Goal: Find specific page/section: Find specific page/section

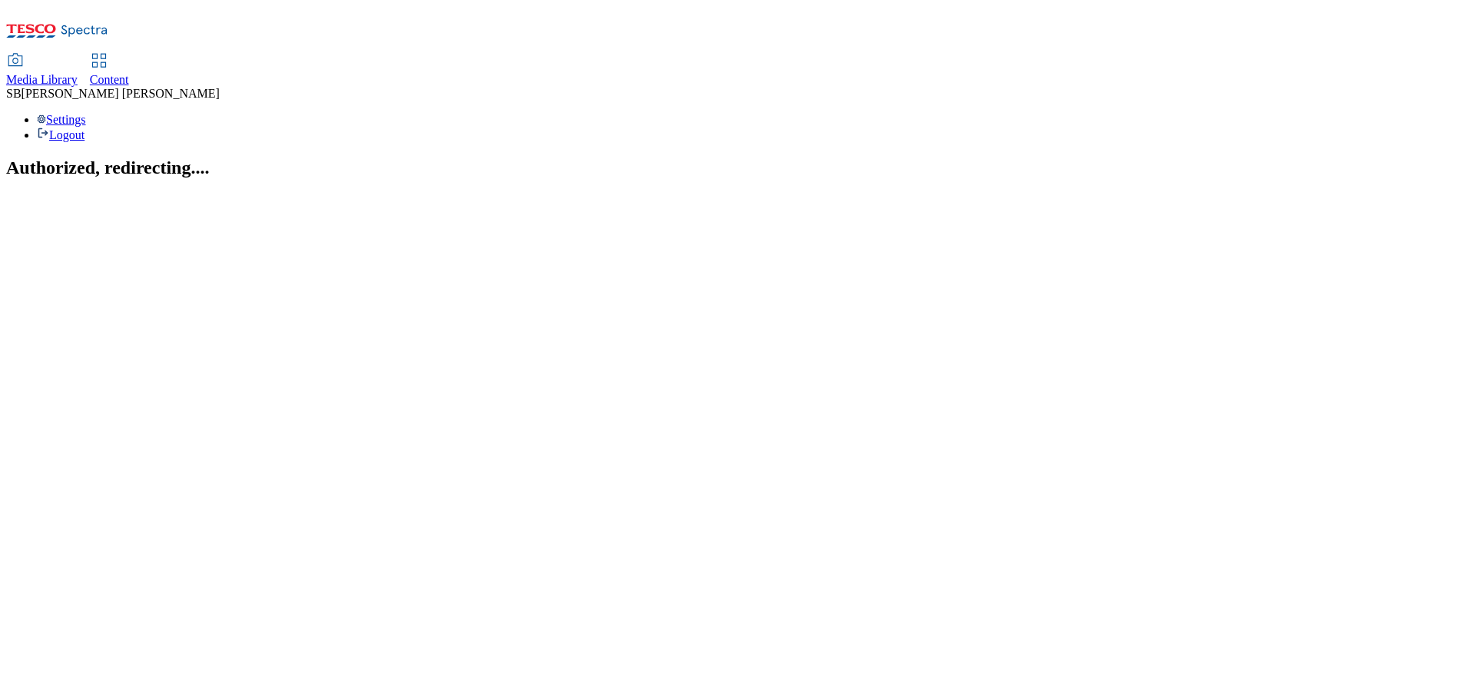
click at [810, 178] on h2 "Authorized, redirecting...." at bounding box center [737, 167] width 1463 height 21
click at [792, 178] on section "Authorized, redirecting...." at bounding box center [737, 167] width 1463 height 21
click at [129, 73] on span "Content" at bounding box center [109, 79] width 39 height 13
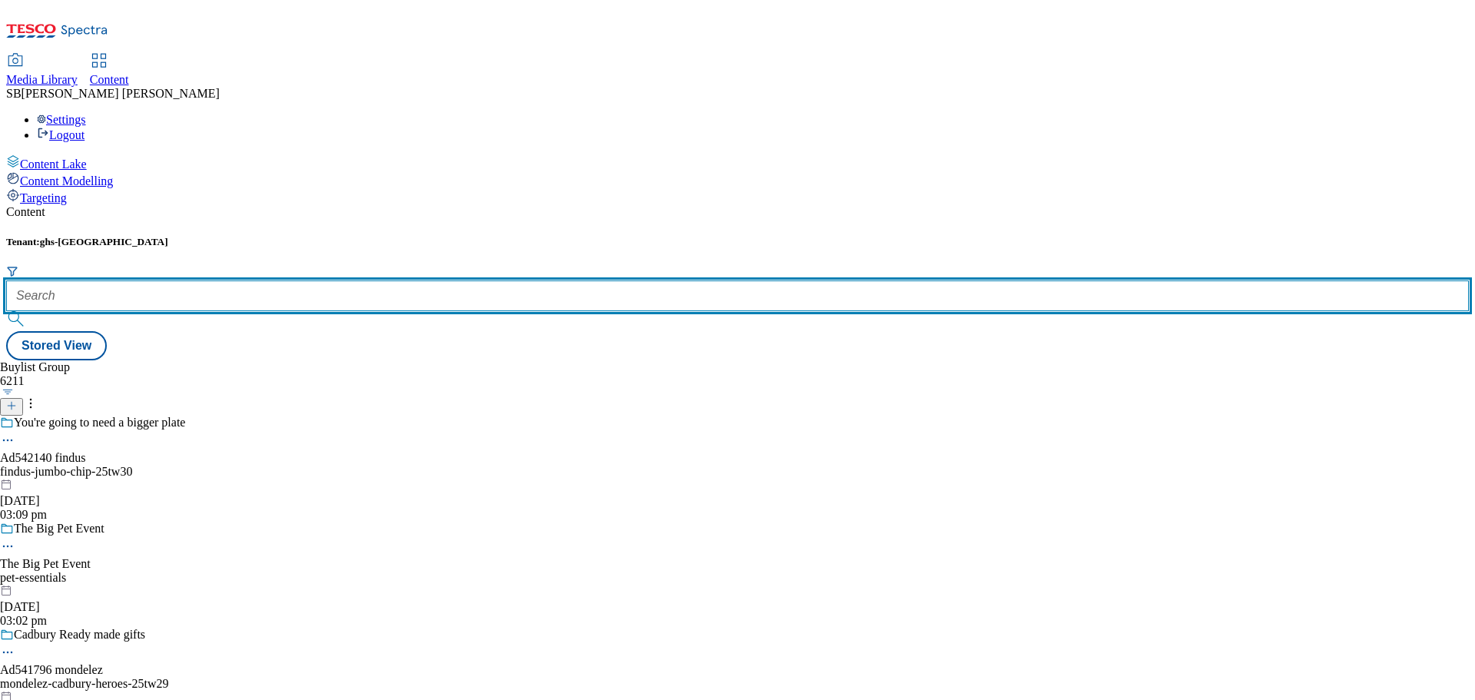
click at [375, 280] on input "text" at bounding box center [737, 295] width 1463 height 31
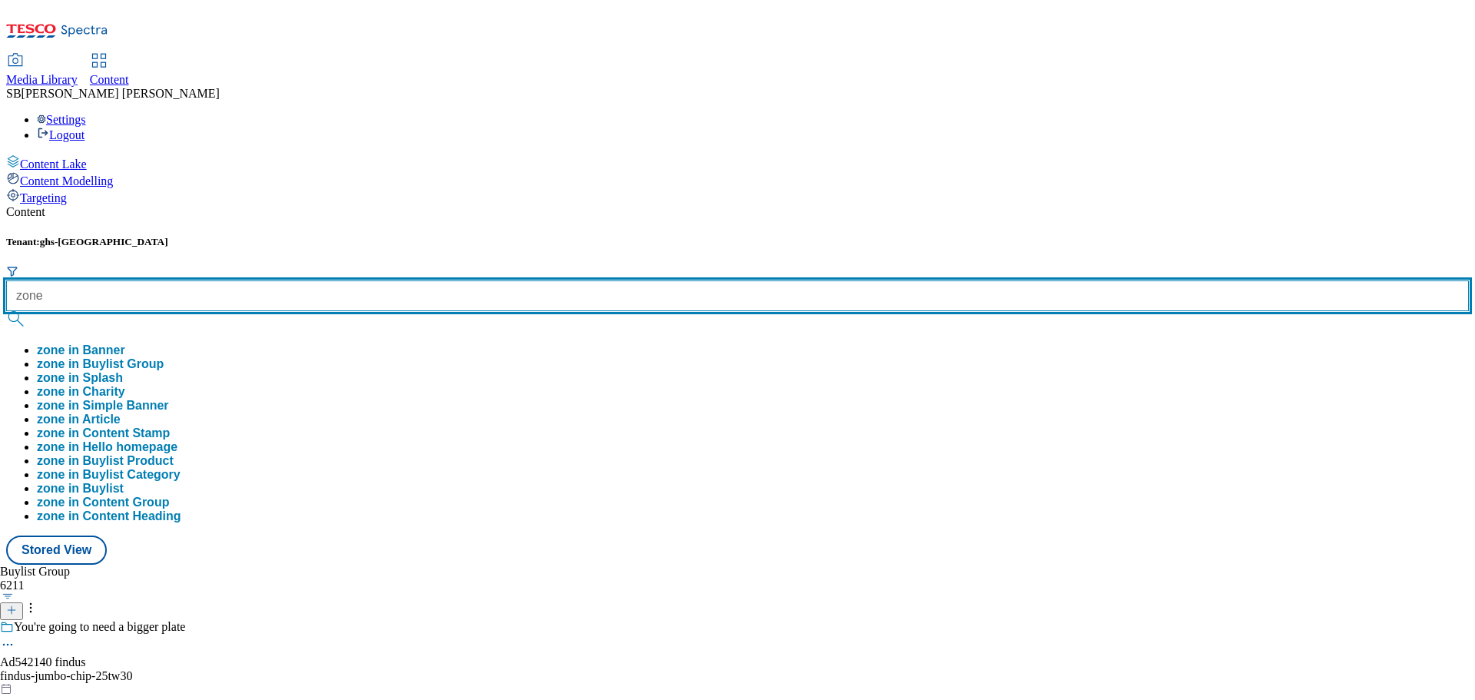
type input "zone"
click at [6, 311] on button "submit" at bounding box center [17, 318] width 22 height 15
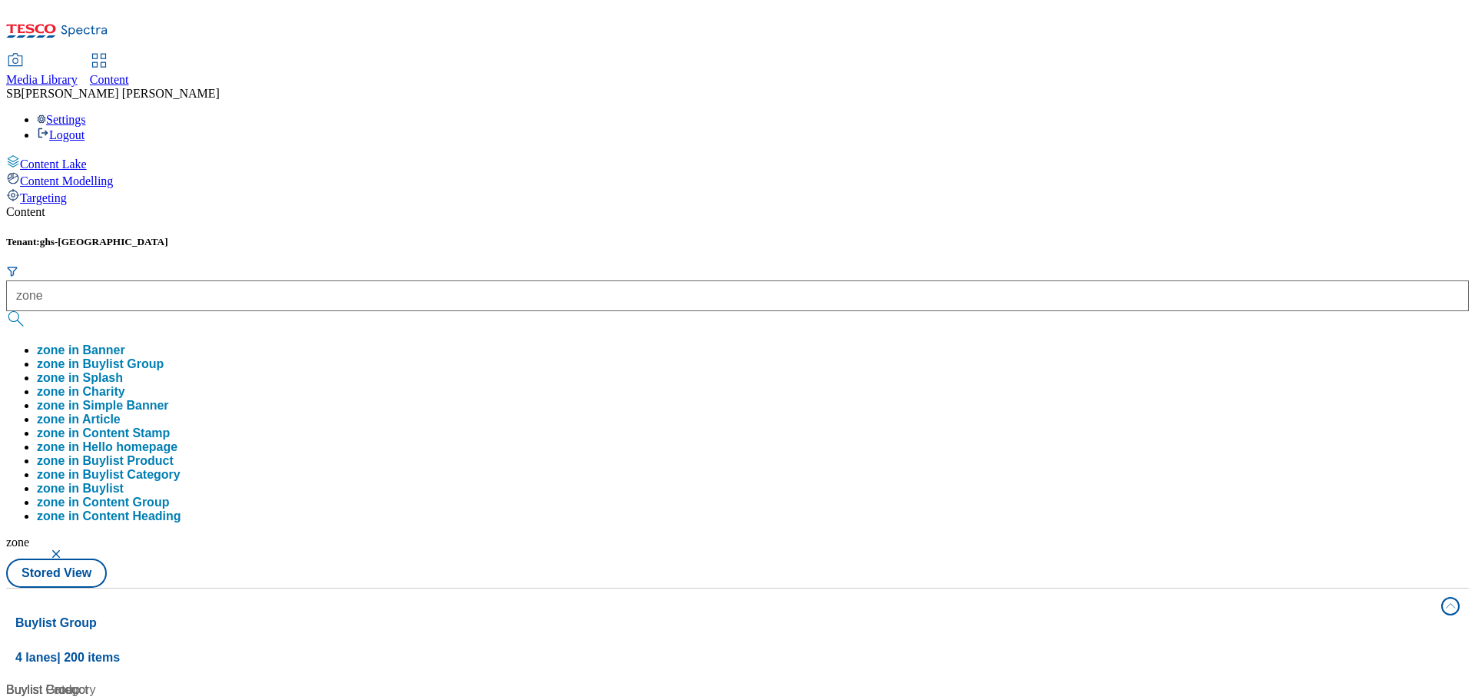
click at [787, 236] on div "Tenant: ghs-uk zone zone in Banner zone in Buylist Group zone in Splash zone in…" at bounding box center [737, 412] width 1463 height 352
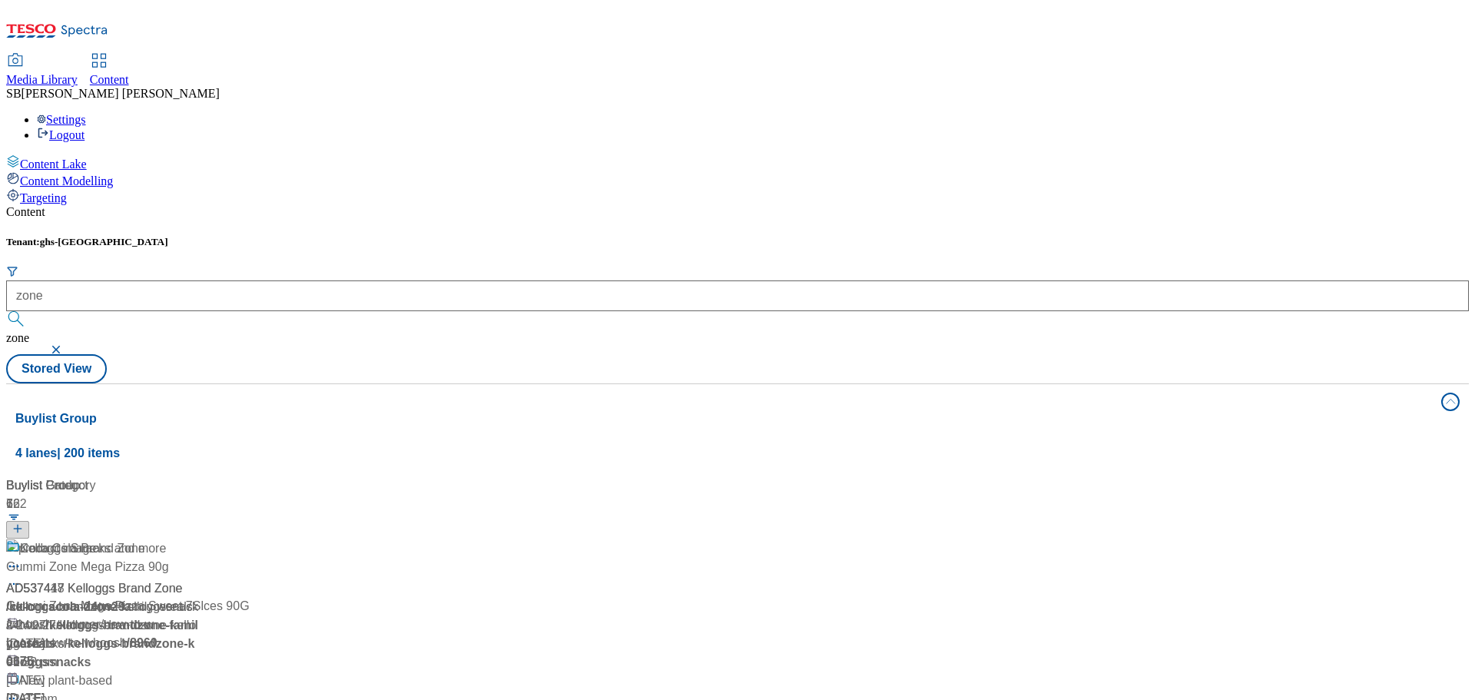
scroll to position [418, 0]
click at [65, 345] on button "button" at bounding box center [57, 349] width 15 height 9
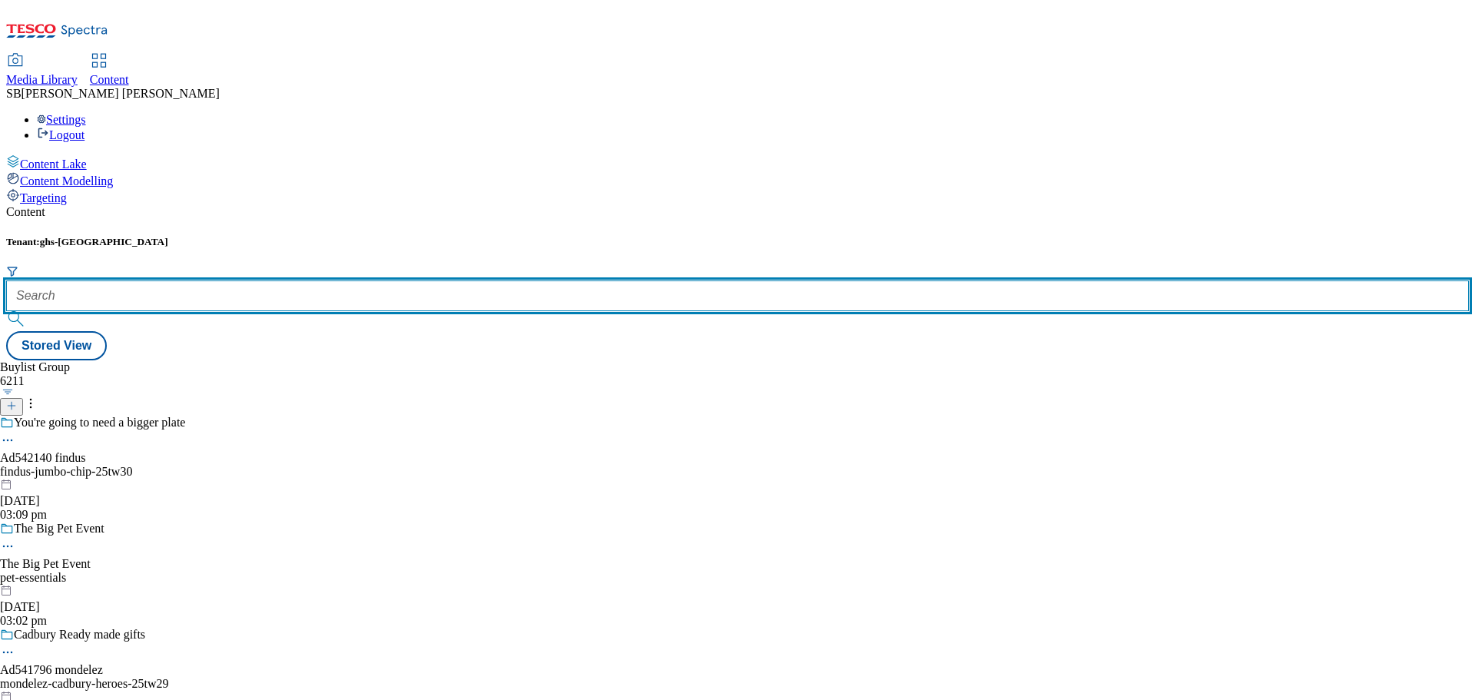
click at [366, 280] on input "text" at bounding box center [737, 295] width 1463 height 31
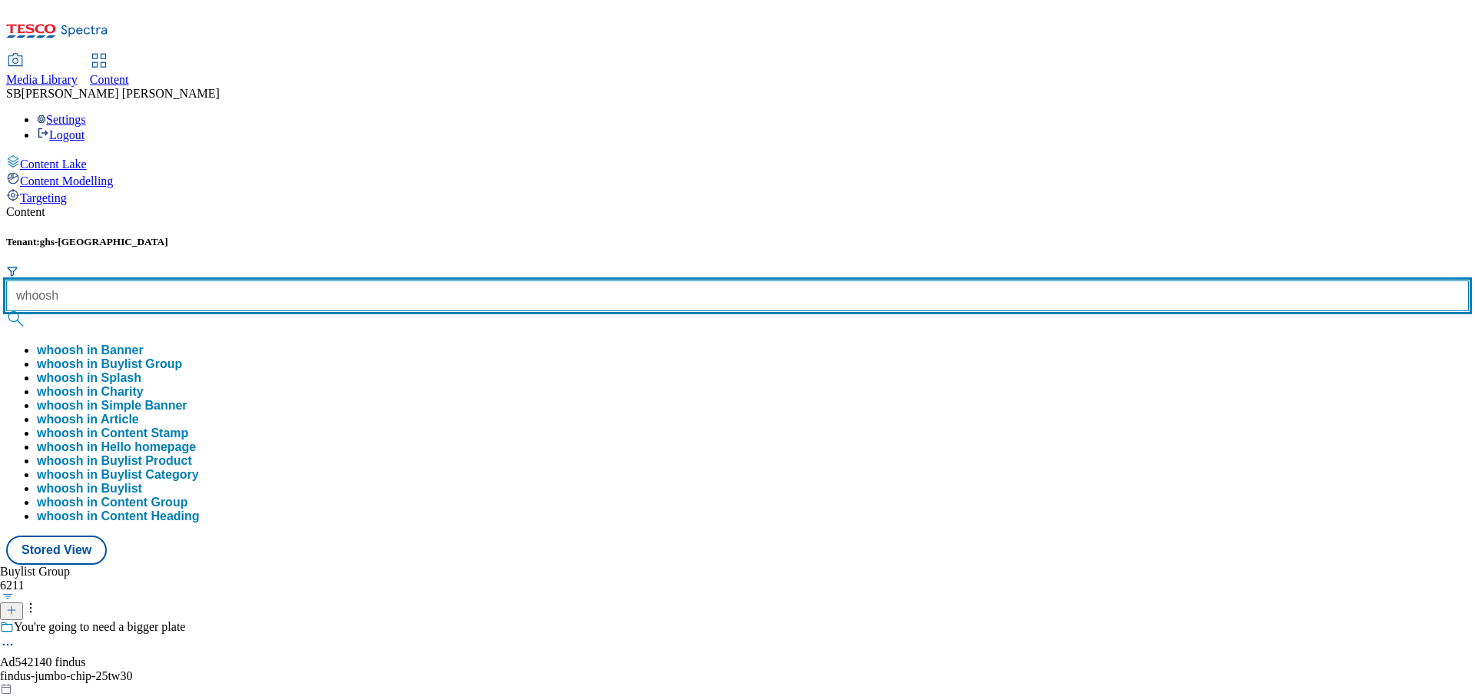
type input "whoosh"
click at [6, 311] on button "submit" at bounding box center [17, 318] width 22 height 15
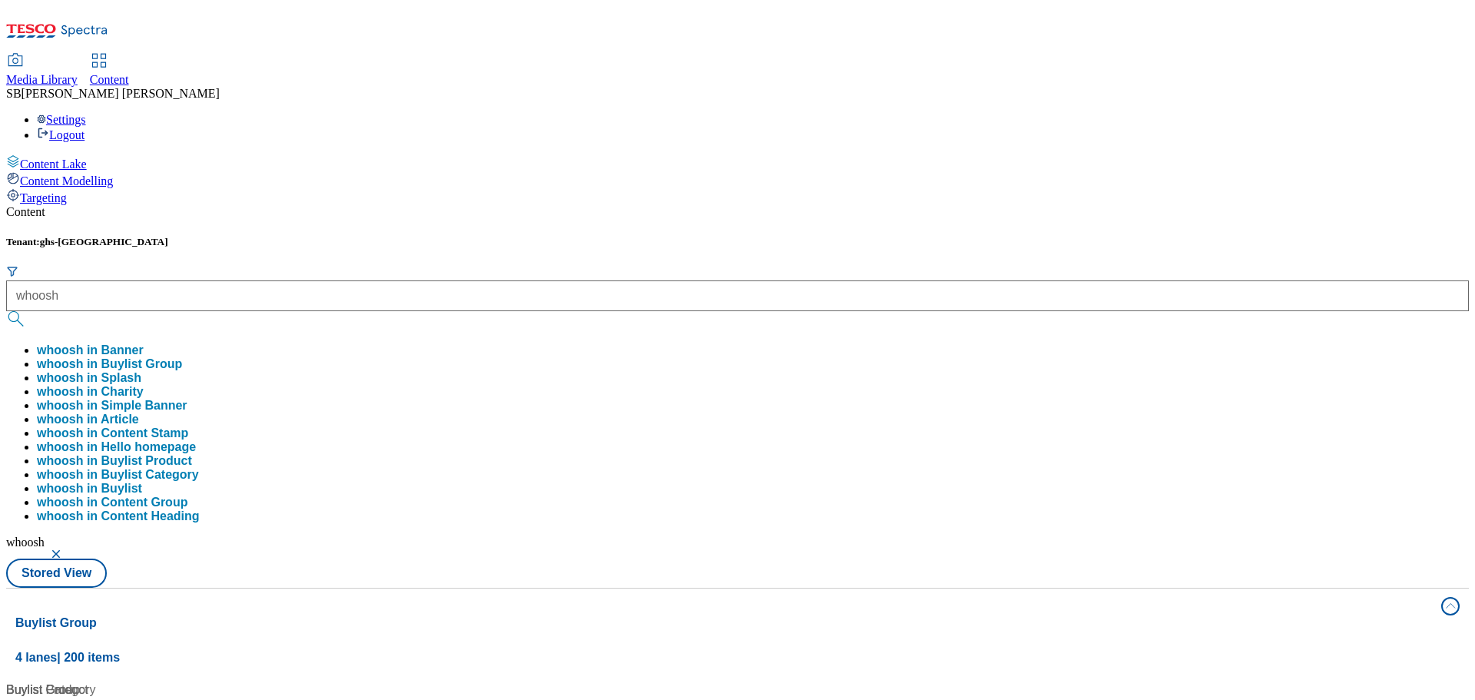
click at [485, 681] on div "Buylist Group 24 Whoosh Whoosh / whoosh 15 May 2024 10:55 am Whoosh food Whoosh…" at bounding box center [737, 681] width 1444 height 0
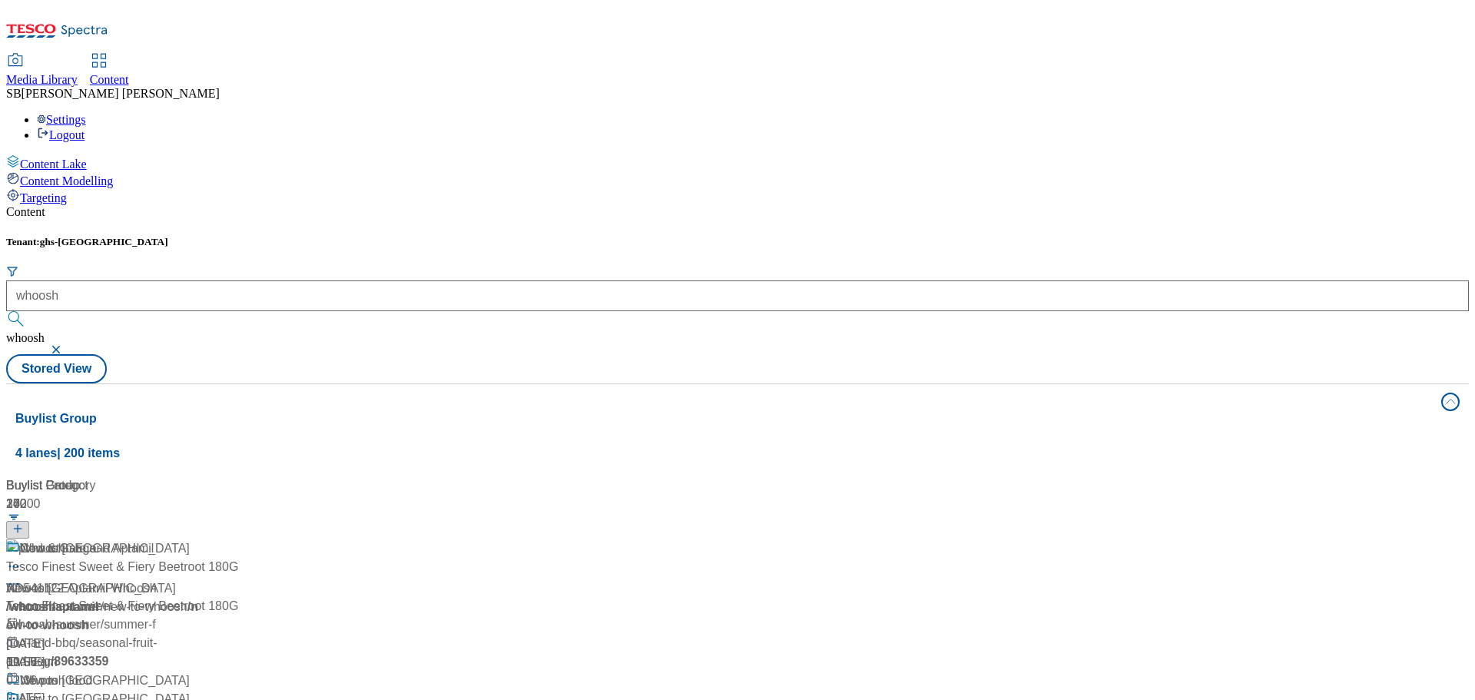
click at [203, 539] on div "Whoosh Whoosh / whoosh 15 May 2024 10:55 am" at bounding box center [104, 605] width 197 height 132
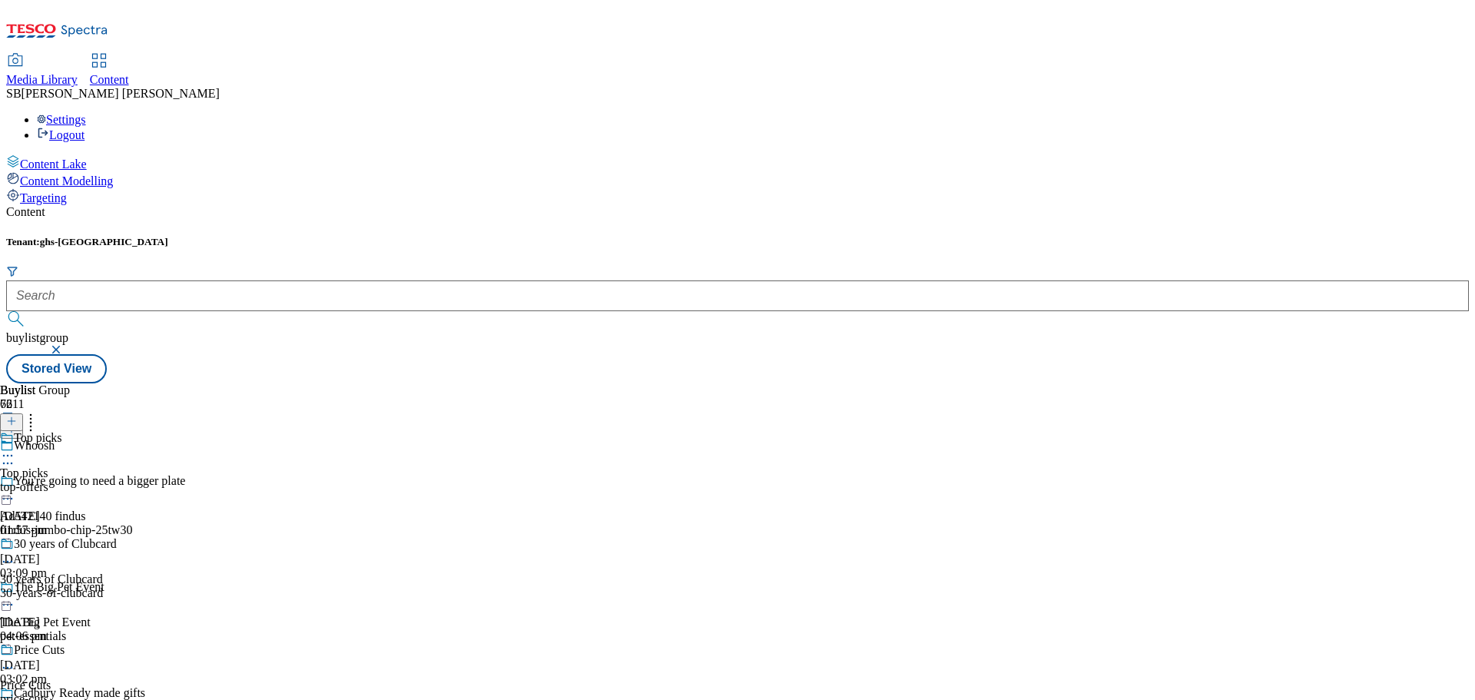
click at [38, 411] on icon at bounding box center [30, 418] width 15 height 15
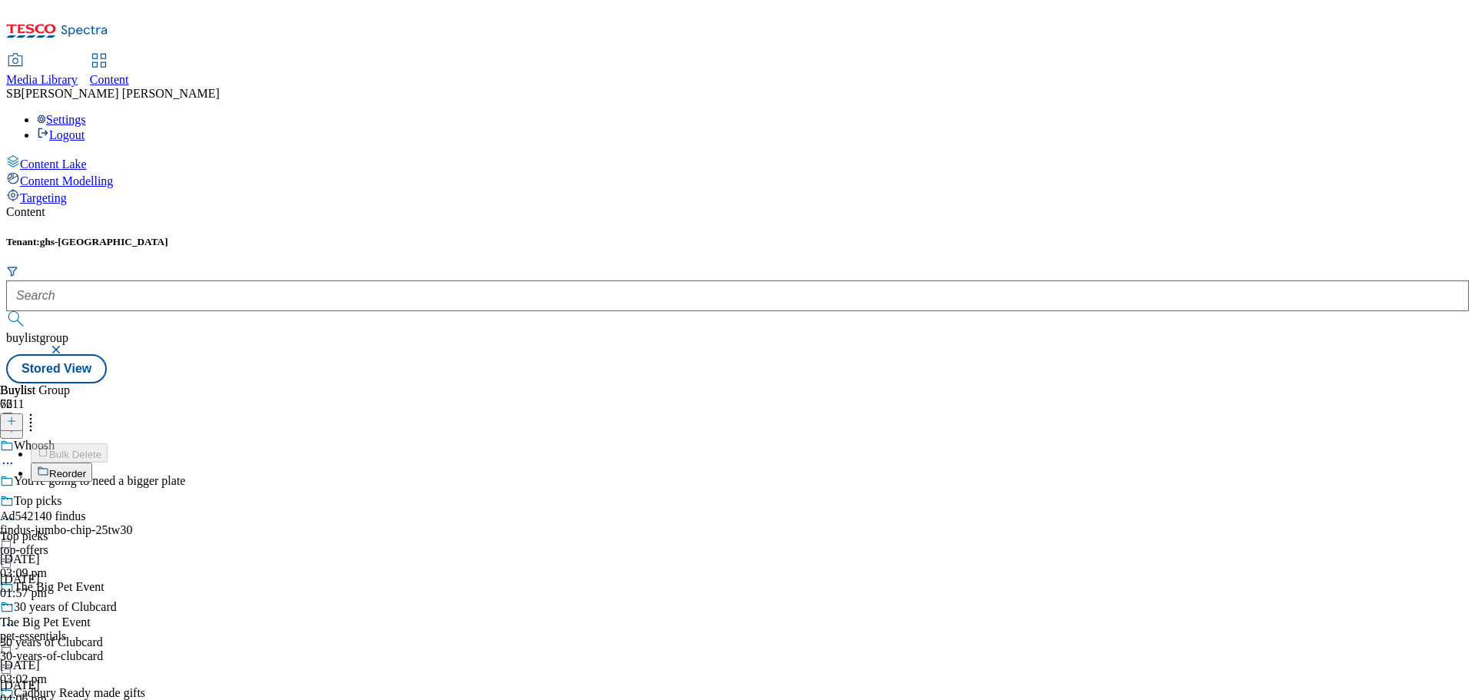
click at [38, 411] on icon at bounding box center [30, 418] width 15 height 15
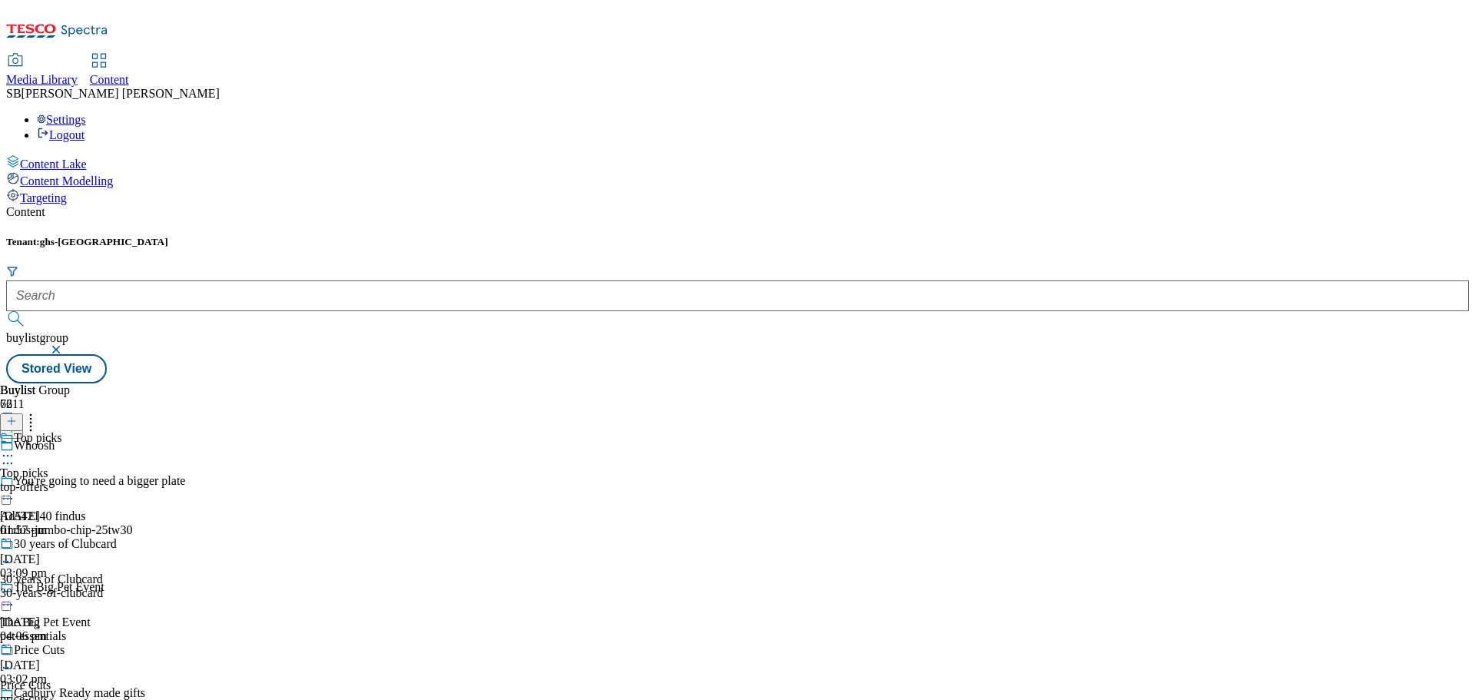
scroll to position [1598, 0]
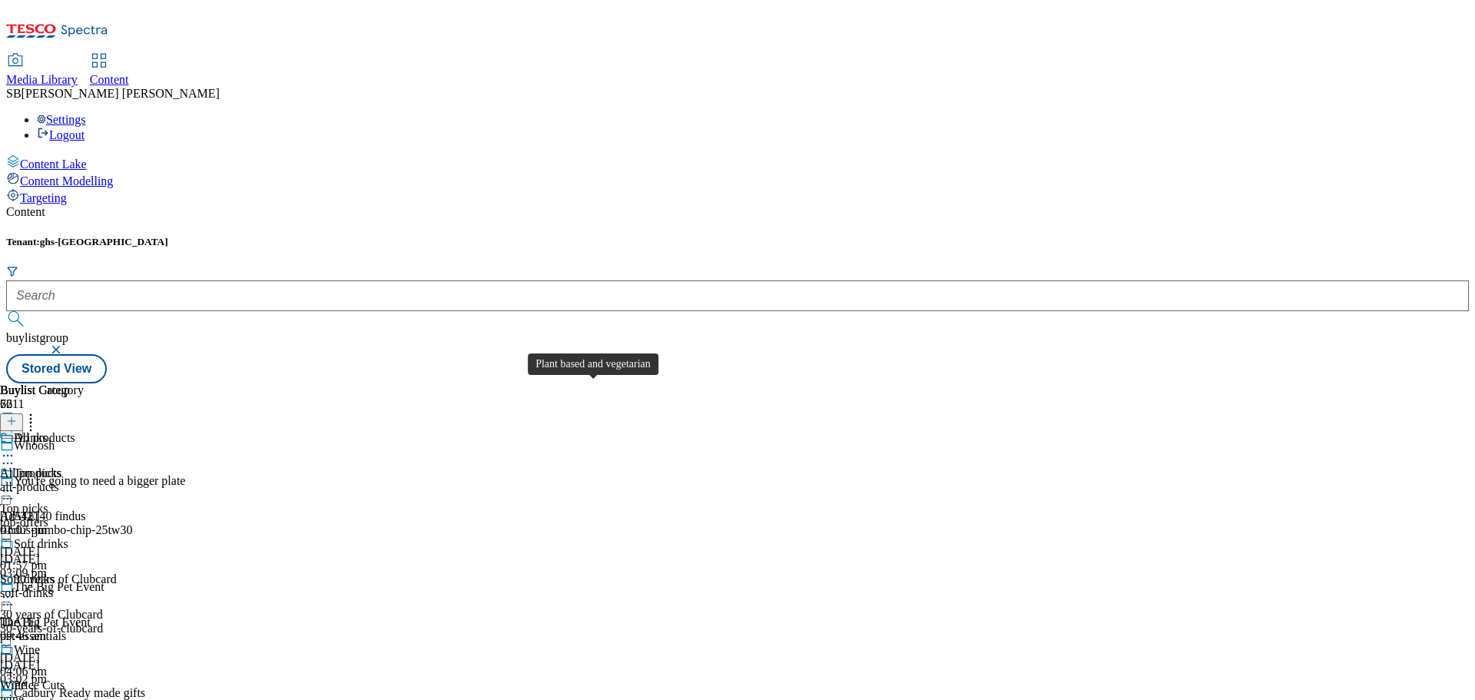
scroll to position [3211, 0]
click at [55, 439] on div "Whoosh" at bounding box center [34, 446] width 41 height 14
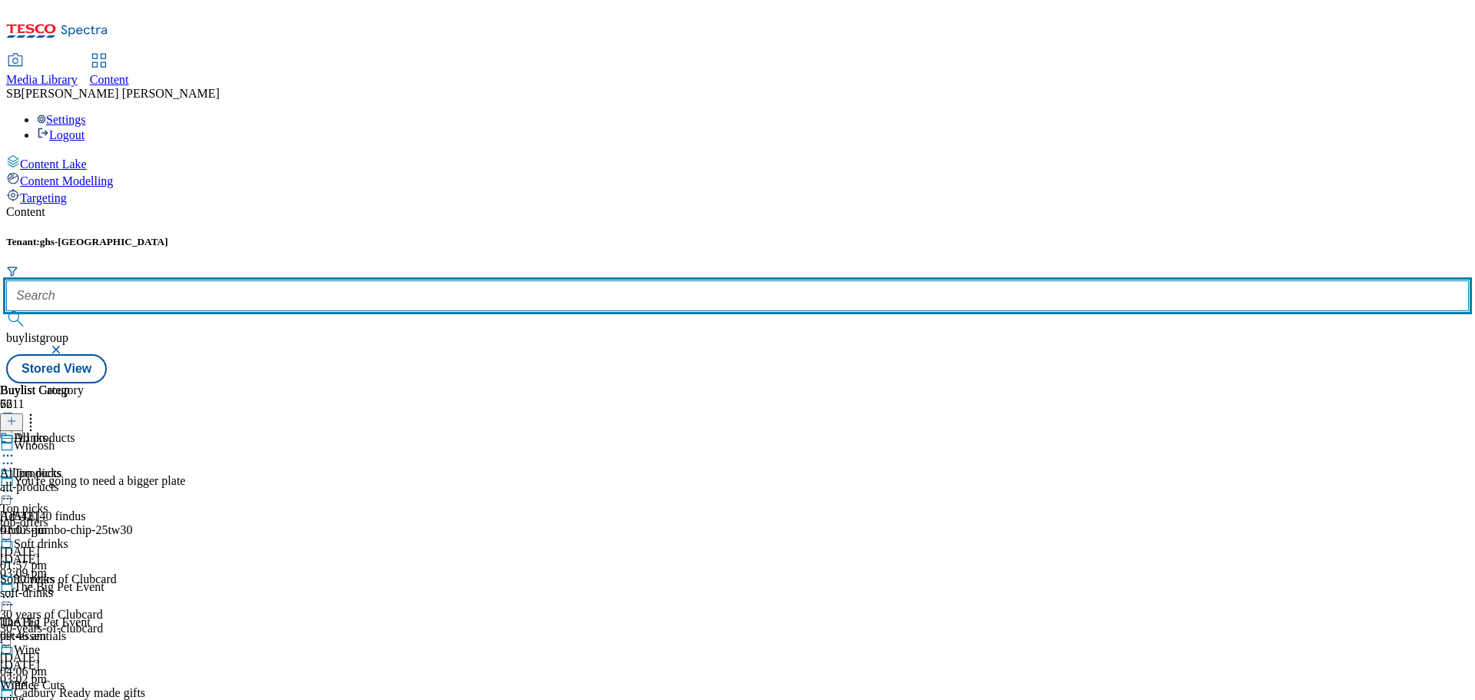
click at [350, 280] on input "text" at bounding box center [737, 295] width 1463 height 31
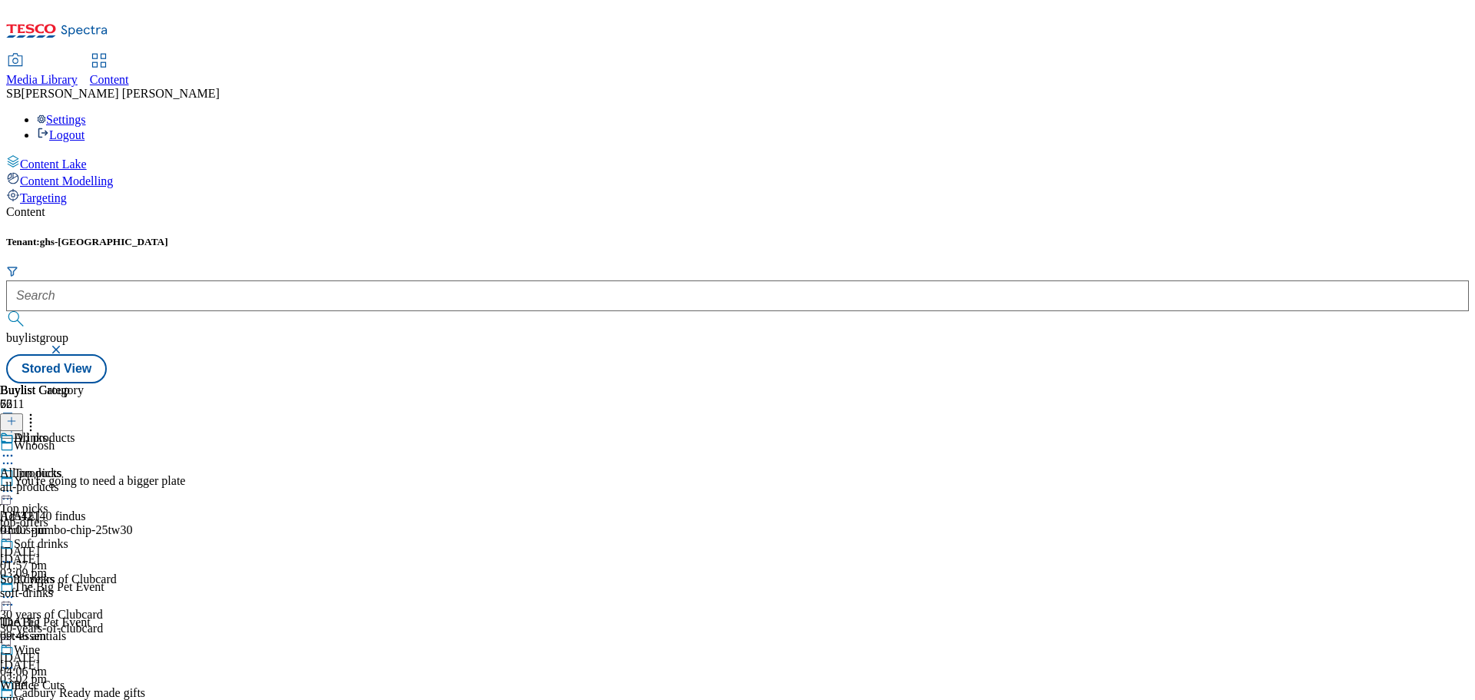
click at [65, 345] on button "button" at bounding box center [57, 349] width 15 height 9
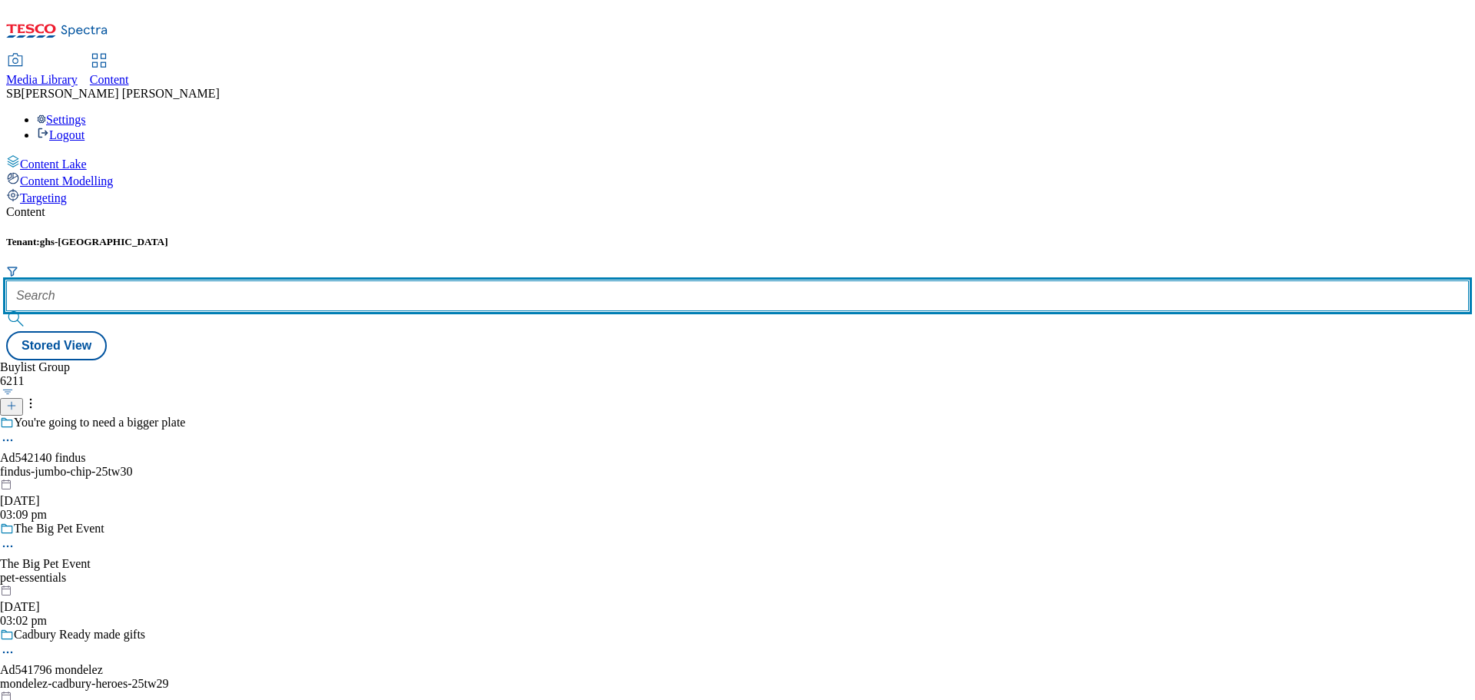
click at [365, 280] on input "text" at bounding box center [737, 295] width 1463 height 31
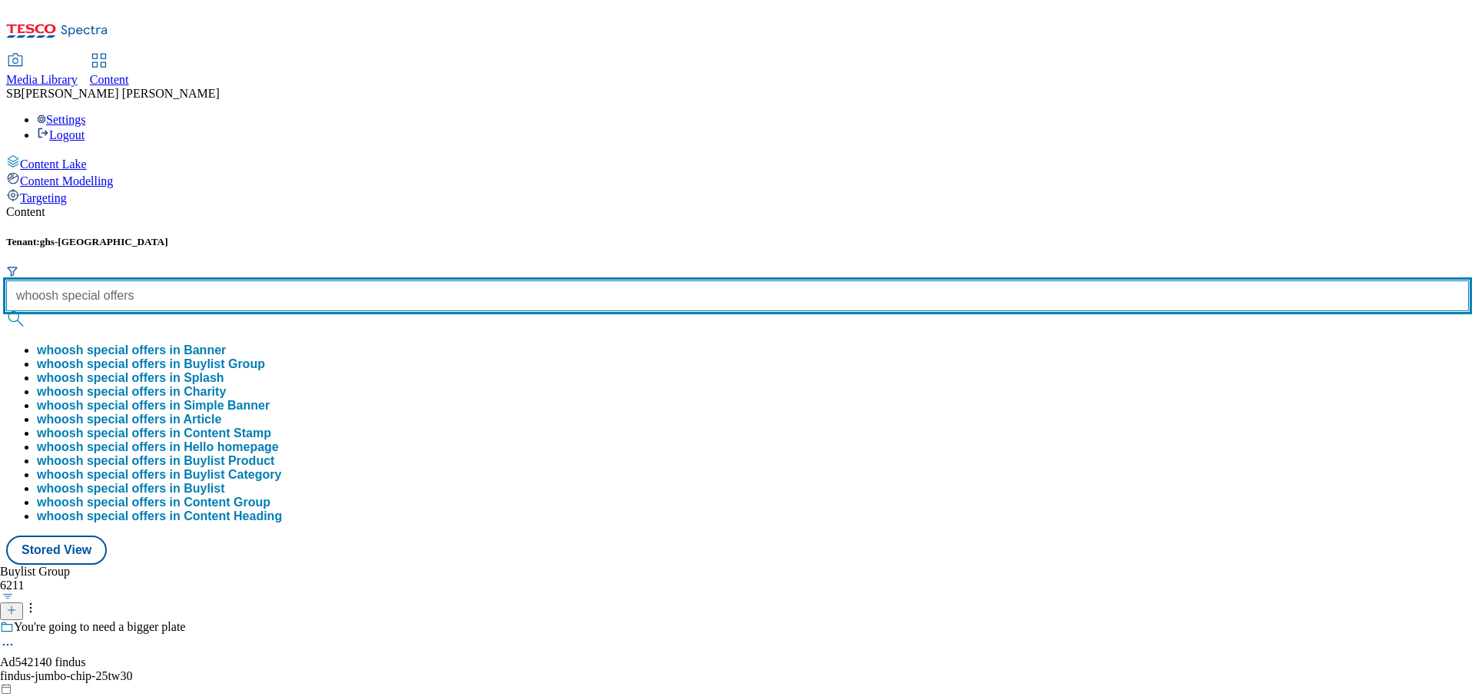
type input "whoosh special offers"
click at [6, 311] on button "submit" at bounding box center [17, 318] width 22 height 15
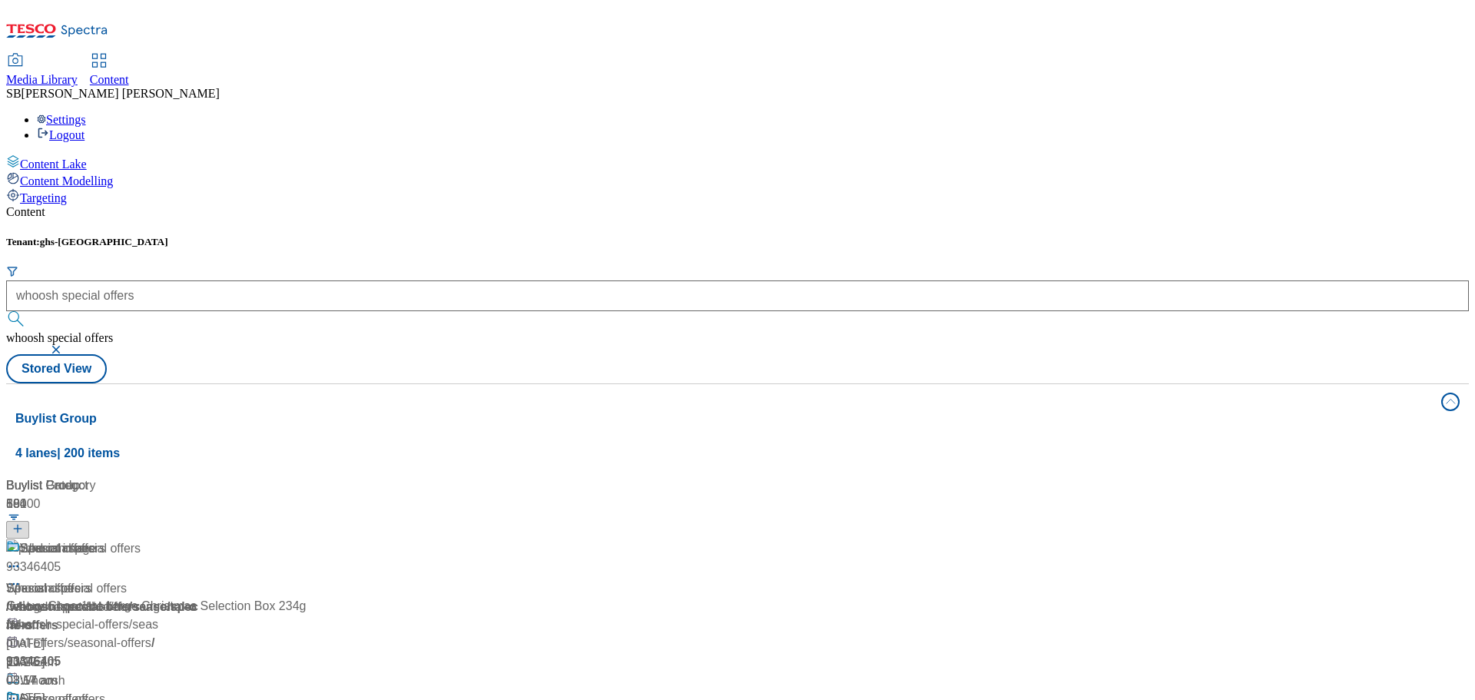
scroll to position [154, 0]
click at [89, 690] on div "Drinks offers" at bounding box center [54, 699] width 69 height 18
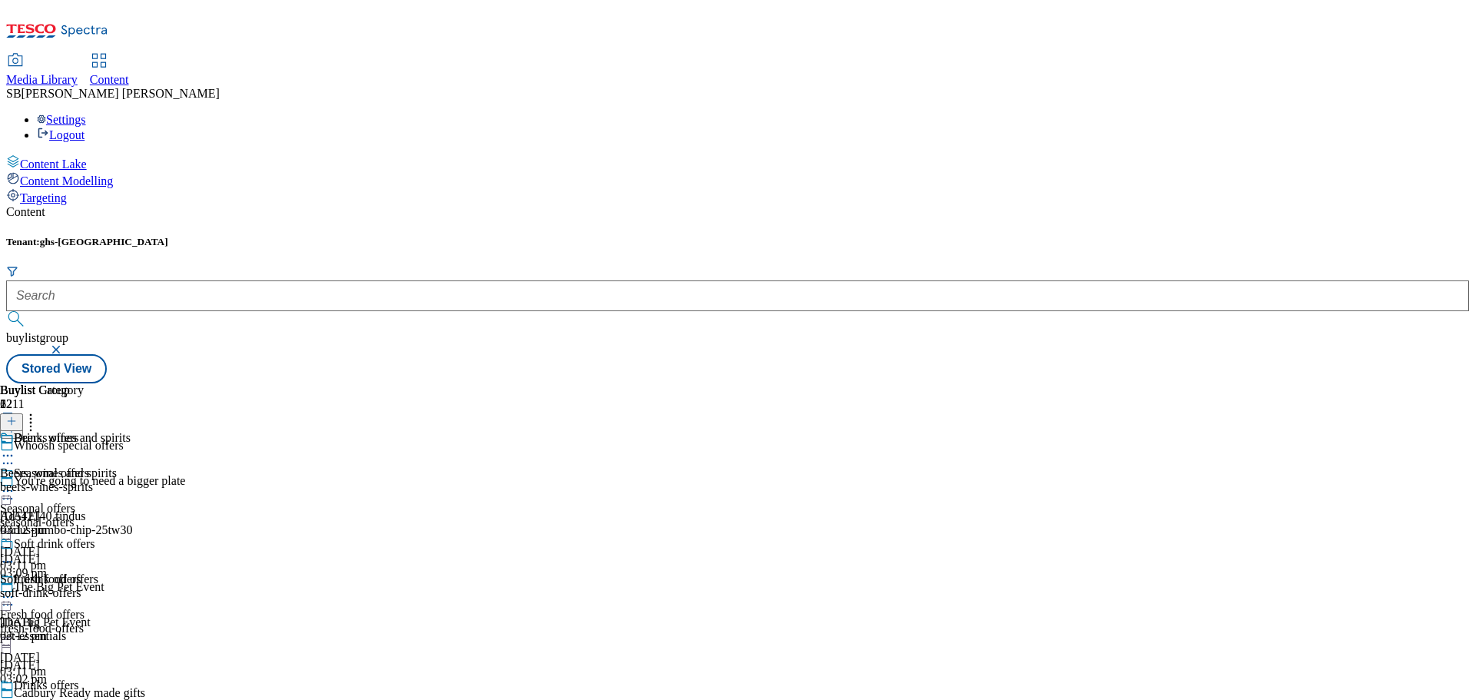
click at [131, 431] on div "Beers, wines and spirits" at bounding box center [65, 448] width 131 height 35
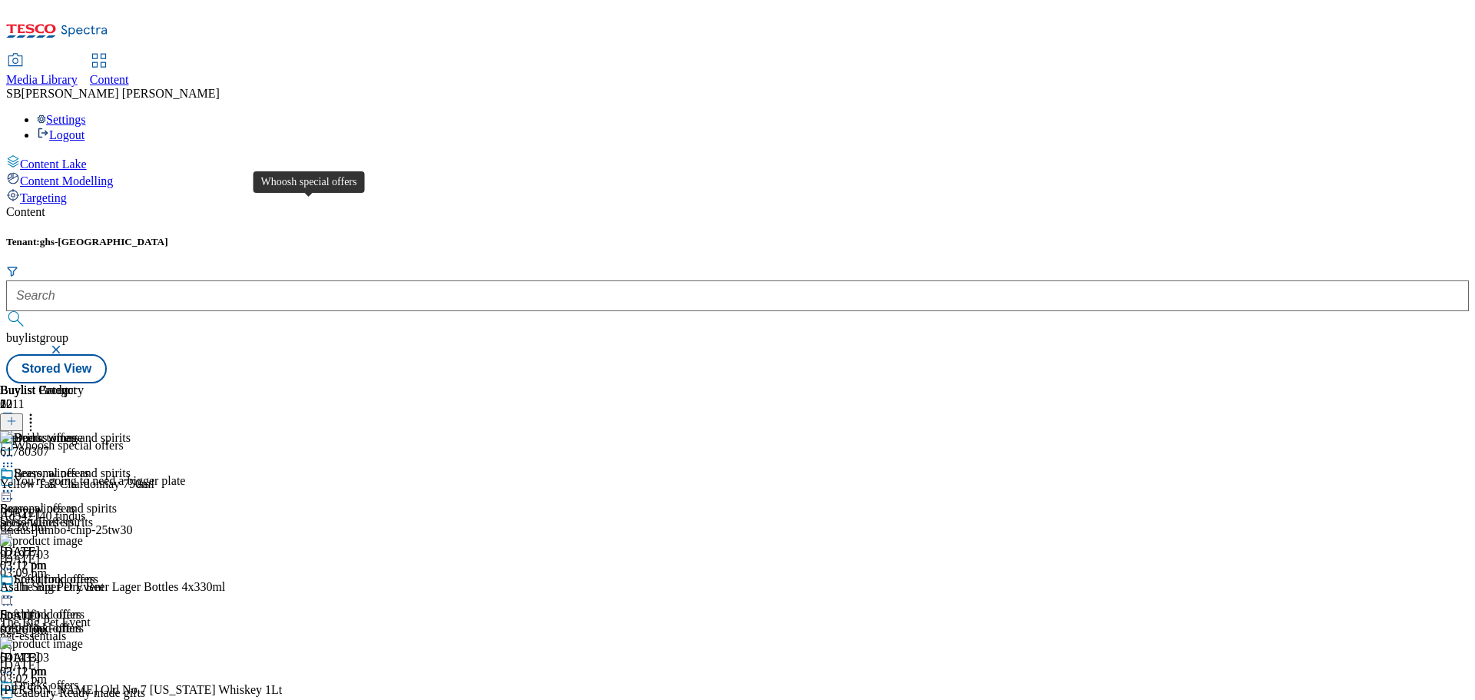
click at [124, 439] on div "Whoosh special offers" at bounding box center [69, 446] width 110 height 14
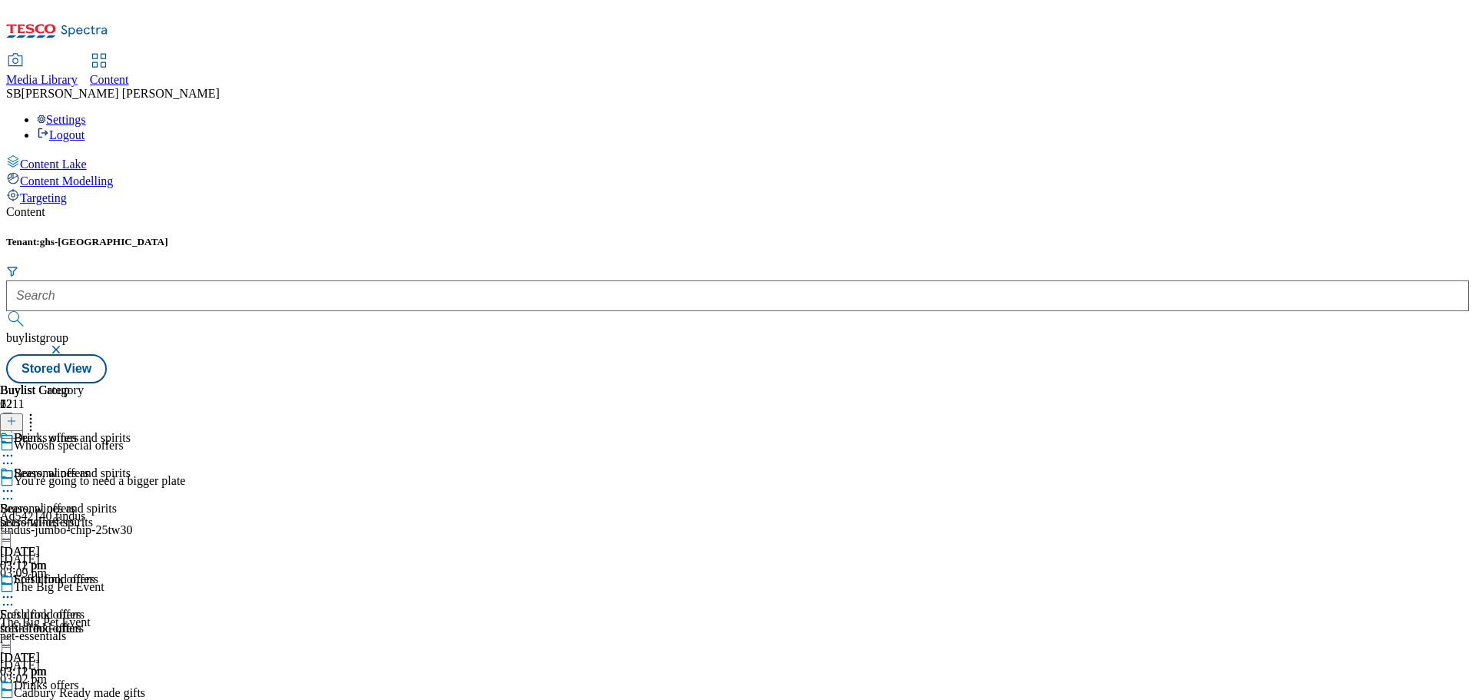
click at [131, 515] on div "beers-wines-spirits" at bounding box center [65, 522] width 131 height 14
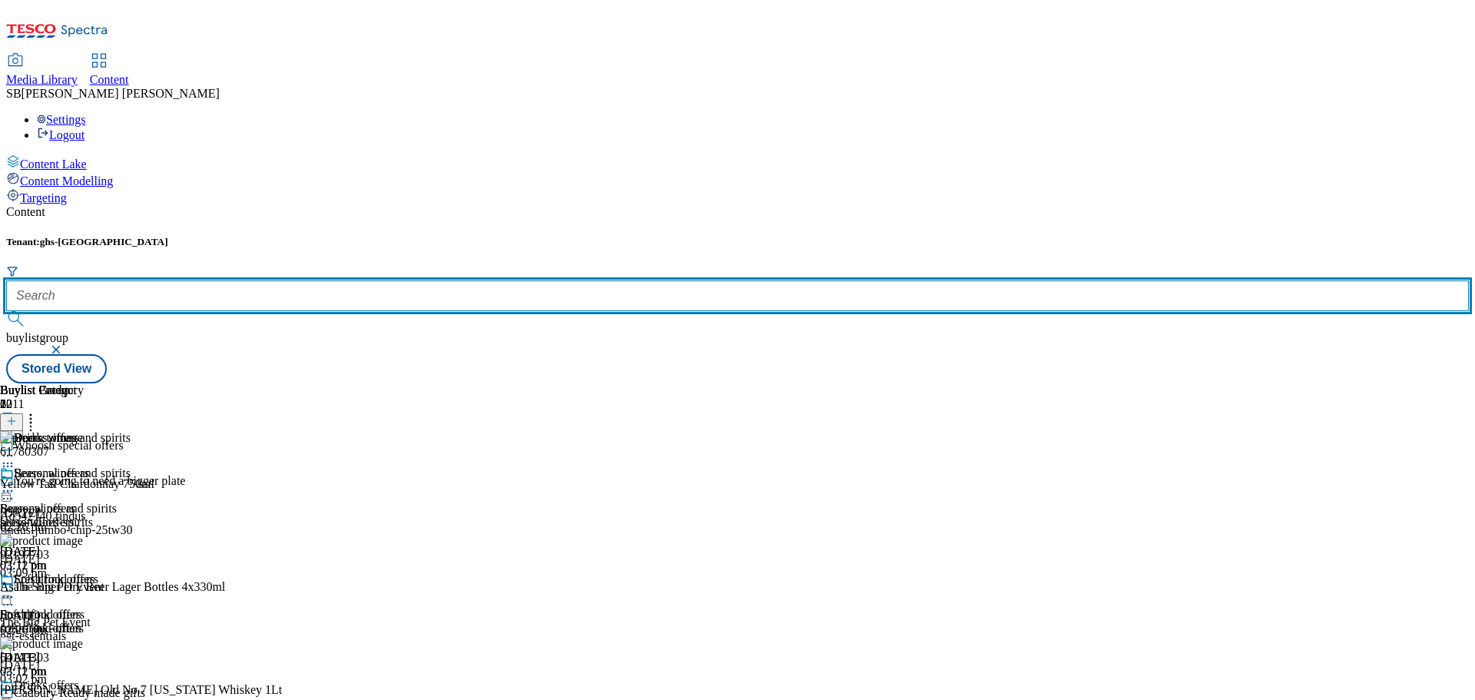
click at [359, 280] on input "text" at bounding box center [737, 295] width 1463 height 31
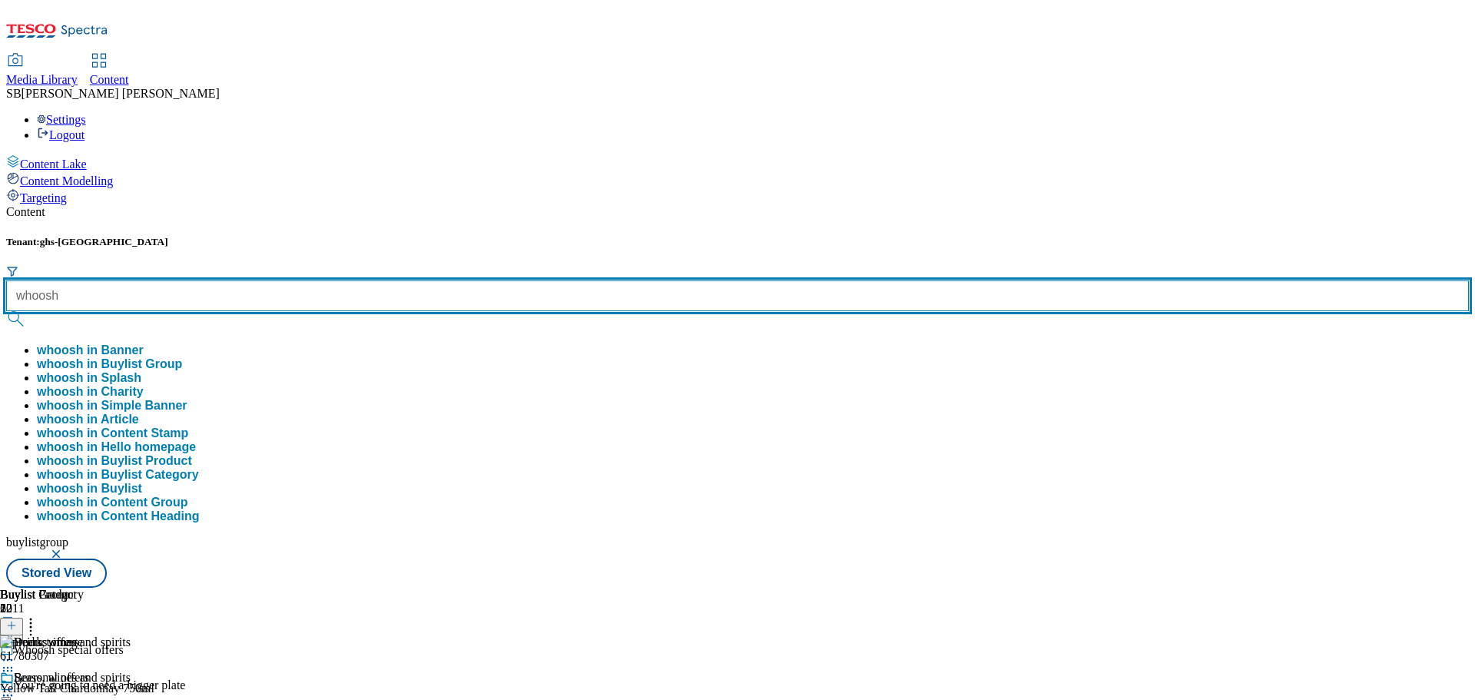
type input "whoosh"
click at [6, 311] on button "submit" at bounding box center [17, 318] width 22 height 15
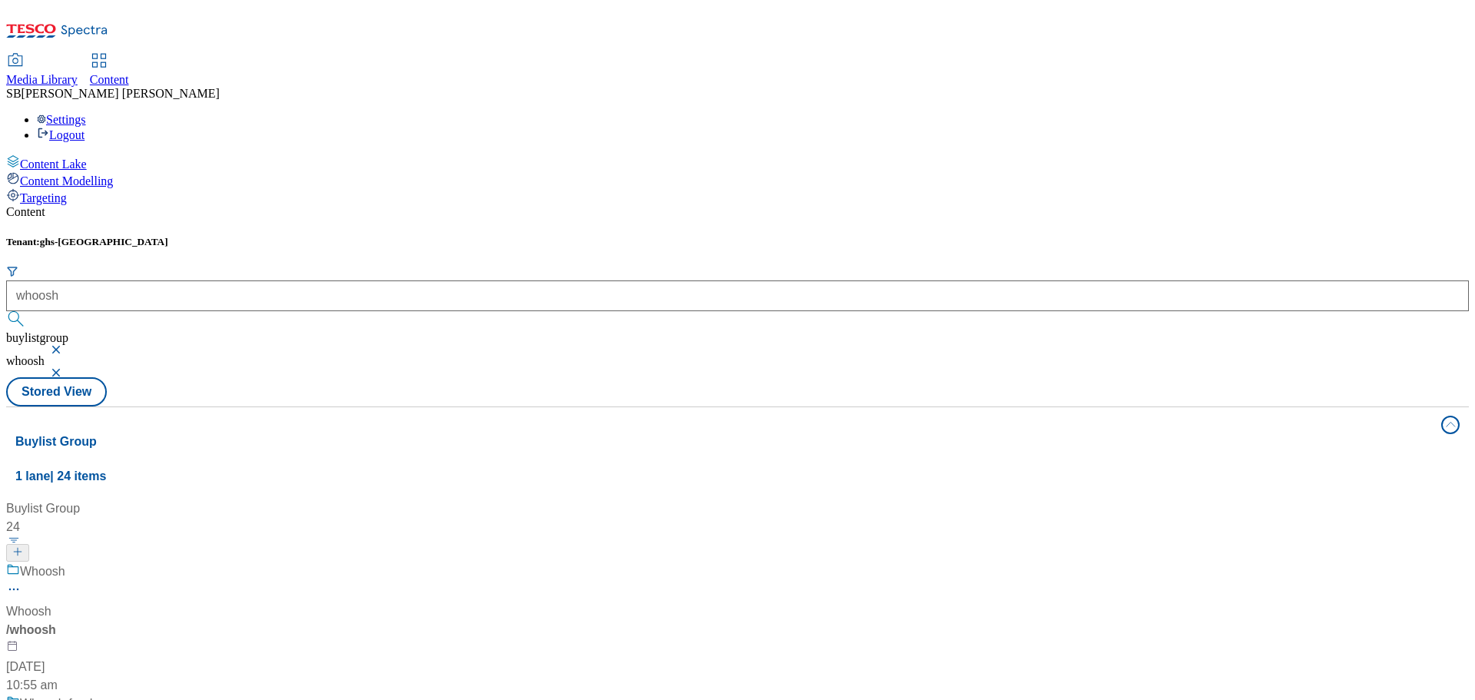
click at [65, 345] on button "button" at bounding box center [57, 349] width 15 height 9
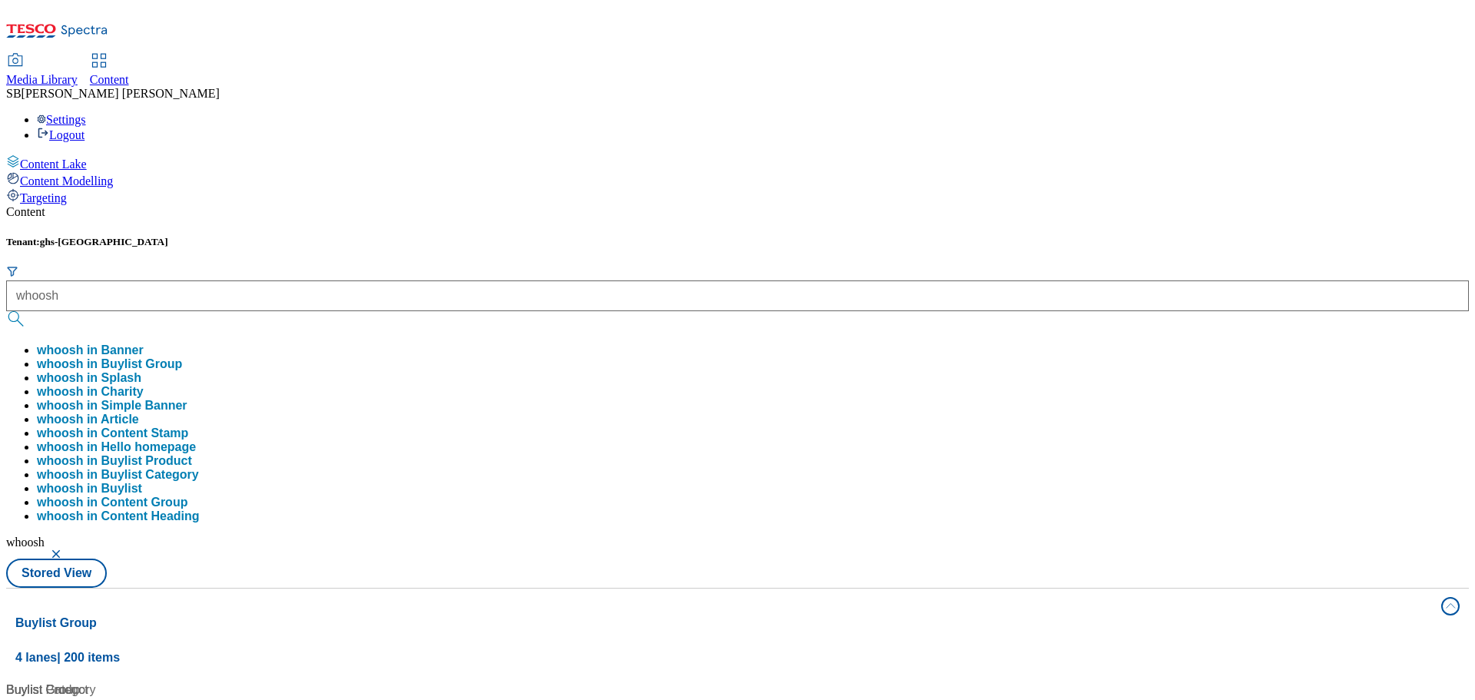
click at [566, 236] on div "Tenant: ghs-uk whoosh whoosh in Banner whoosh in Buylist Group whoosh in Splash…" at bounding box center [737, 412] width 1463 height 352
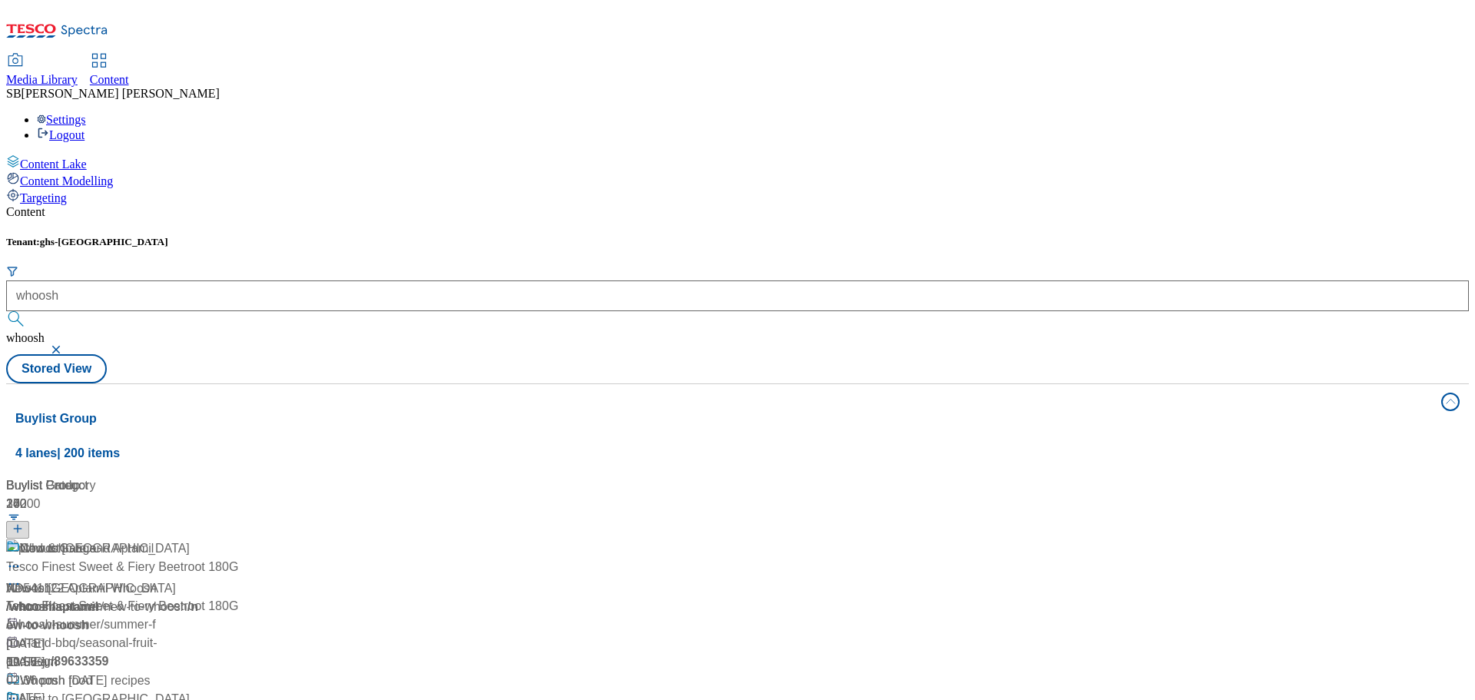
scroll to position [100, 0]
click at [65, 345] on button "button" at bounding box center [57, 349] width 15 height 9
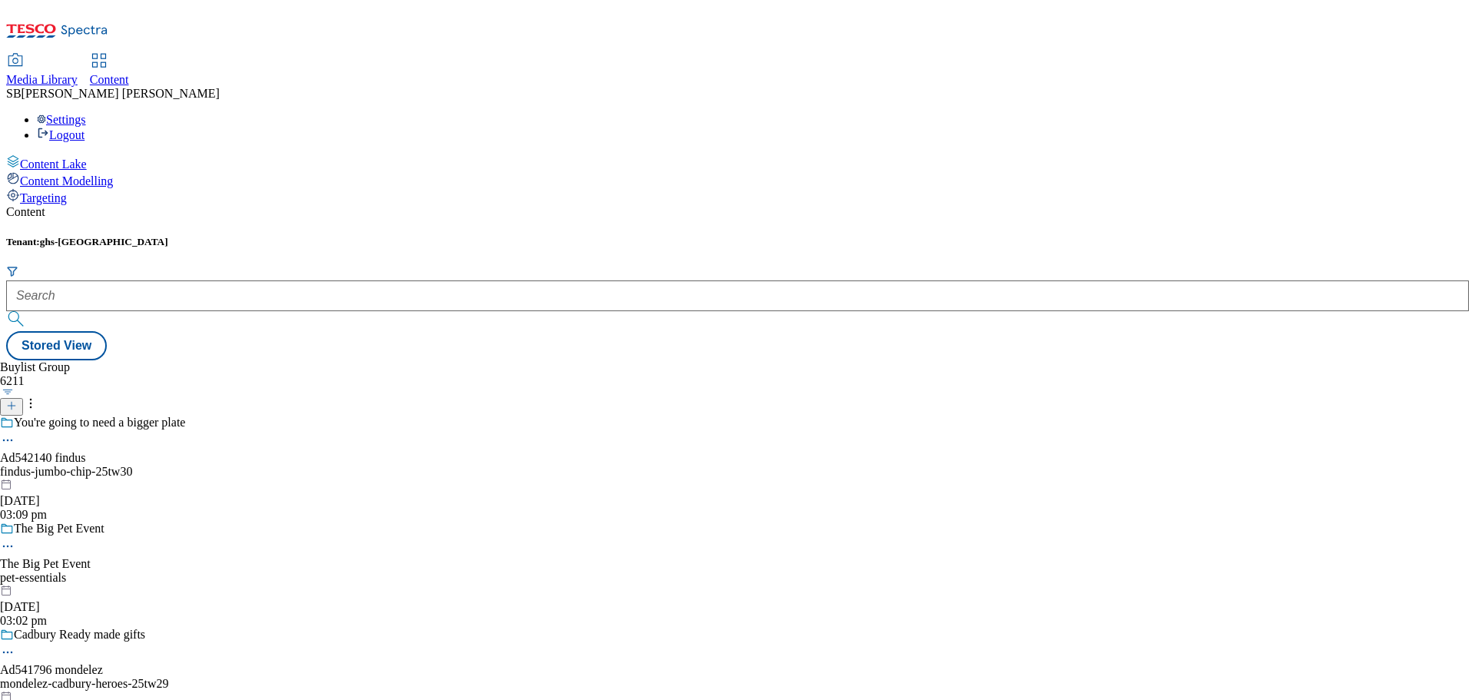
click at [129, 73] on span "Content" at bounding box center [109, 79] width 39 height 13
